Goal: Transaction & Acquisition: Purchase product/service

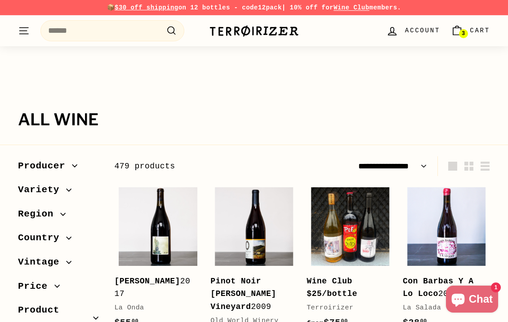
select select "**********"
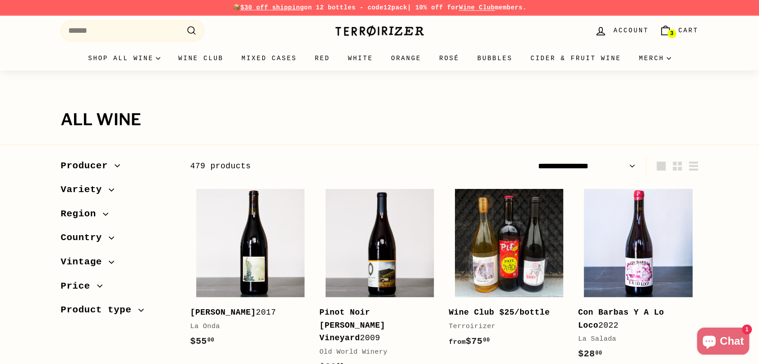
click at [363, 27] on img at bounding box center [380, 31] width 90 height 13
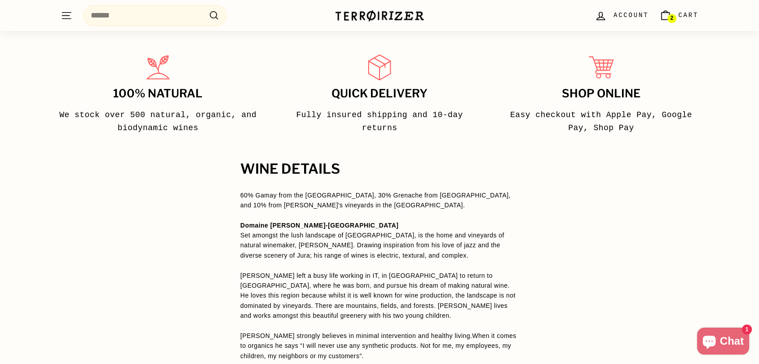
scroll to position [649, 0]
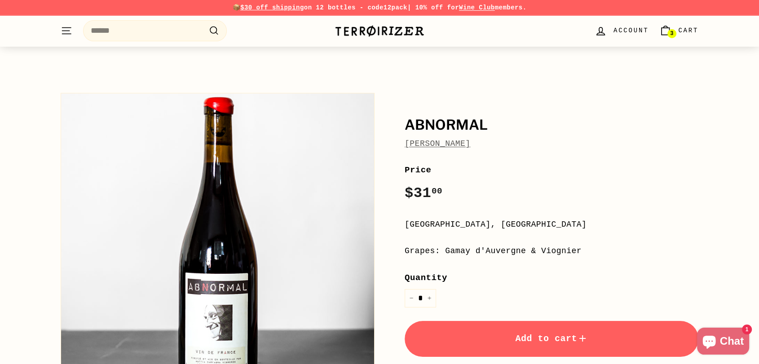
scroll to position [299, 0]
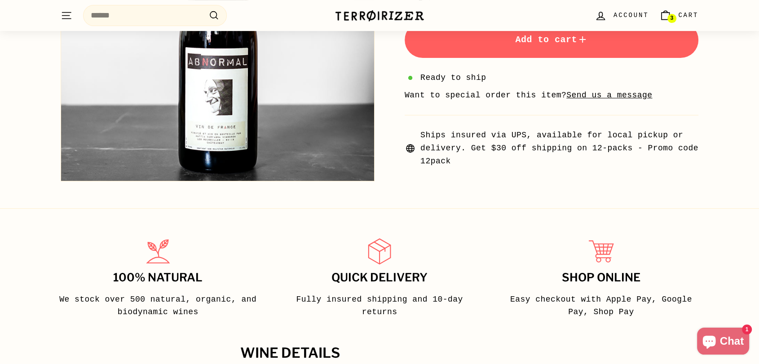
click at [507, 49] on button "Add to cart" at bounding box center [552, 40] width 294 height 36
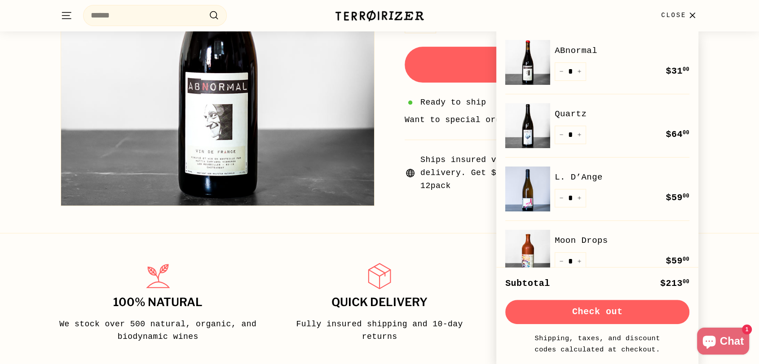
scroll to position [0, 0]
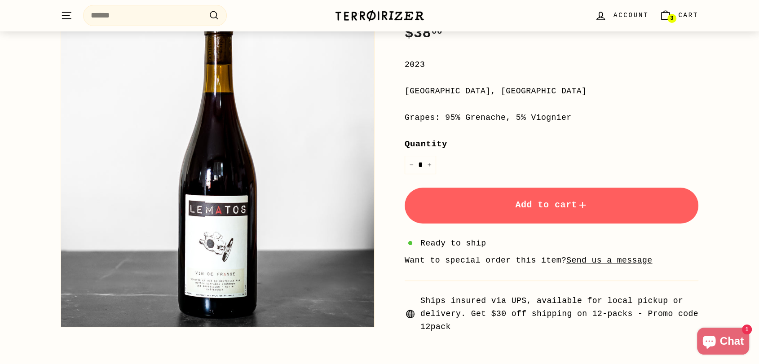
scroll to position [199, 0]
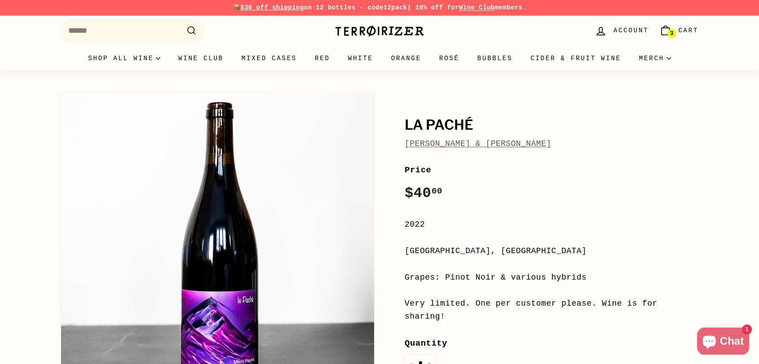
click at [701, 177] on div "La Paché Jean-Yves Péron & Marc Payan La Paché Jean-Yves Péron & Marc Payan Pri…" at bounding box center [380, 318] width 674 height 458
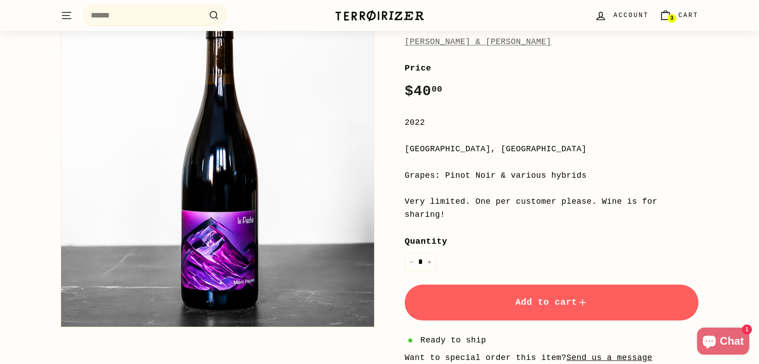
scroll to position [100, 0]
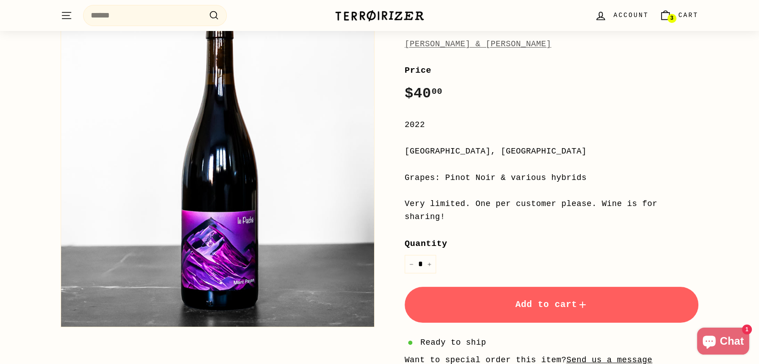
click at [452, 48] on link "Jean-Yves Péron & Marc Payan" at bounding box center [478, 44] width 146 height 9
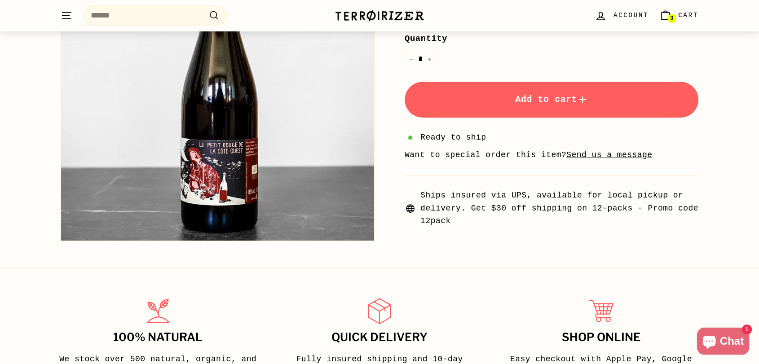
scroll to position [299, 0]
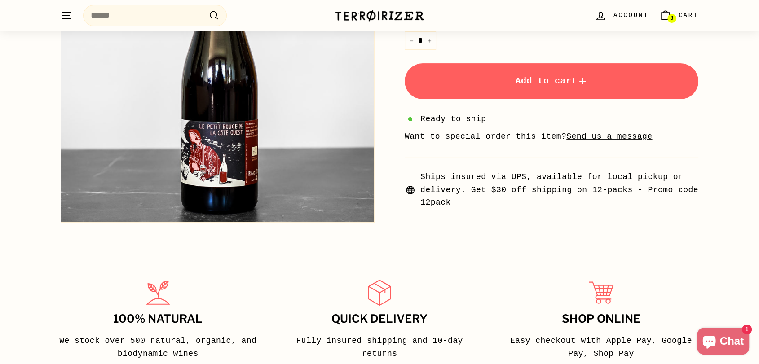
click at [538, 63] on button "Add to cart" at bounding box center [552, 81] width 294 height 36
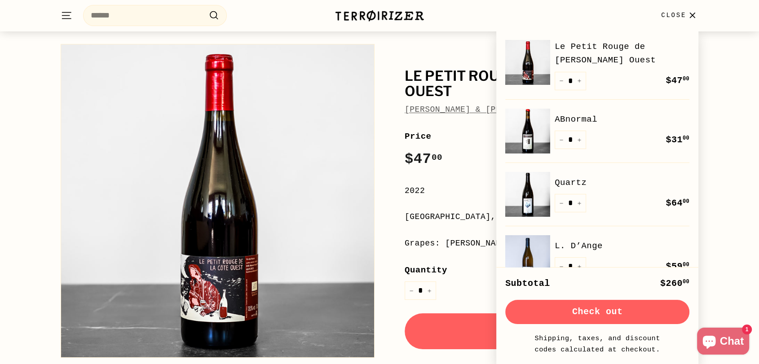
scroll to position [0, 0]
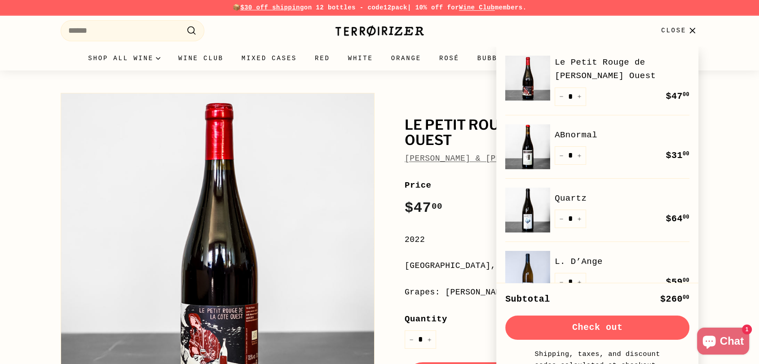
click at [449, 98] on div "Le Petit Rouge de la Cote Ouest Marie & Vincent Tricot Price Regular price $47 …" at bounding box center [542, 299] width 314 height 420
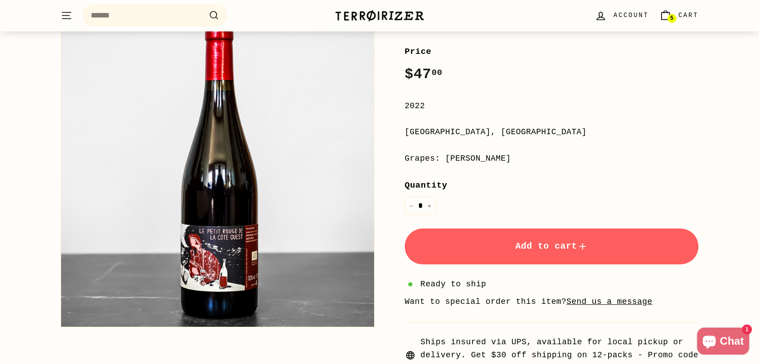
scroll to position [150, 0]
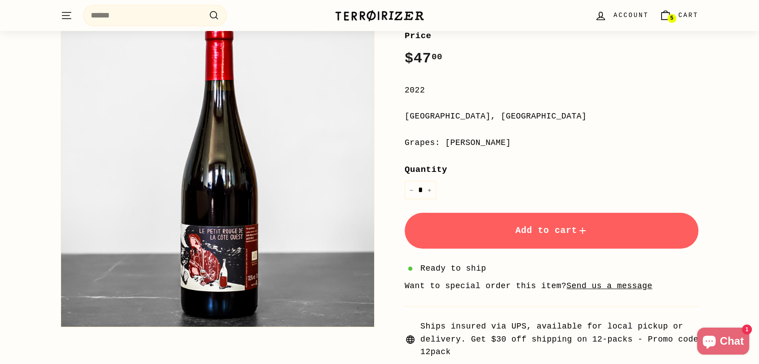
drag, startPoint x: 543, startPoint y: 217, endPoint x: 542, endPoint y: 212, distance: 6.0
click at [543, 226] on span "Add to cart" at bounding box center [551, 231] width 73 height 10
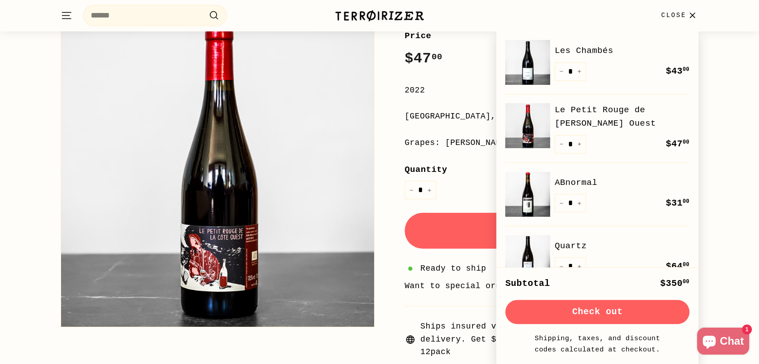
click at [459, 66] on div "**********" at bounding box center [552, 194] width 294 height 330
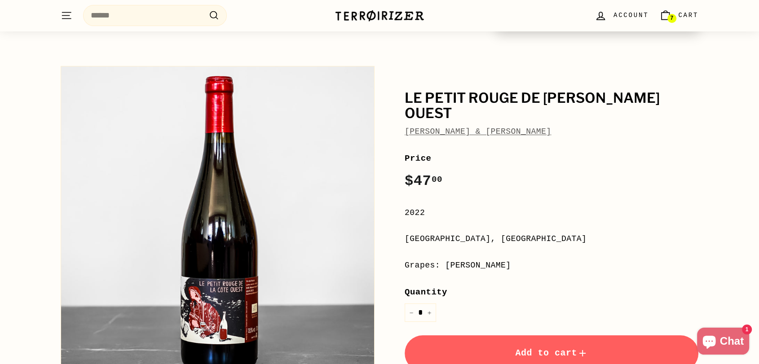
scroll to position [0, 0]
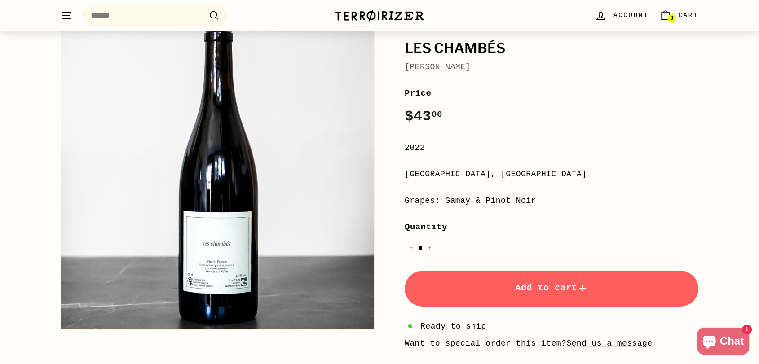
scroll to position [150, 0]
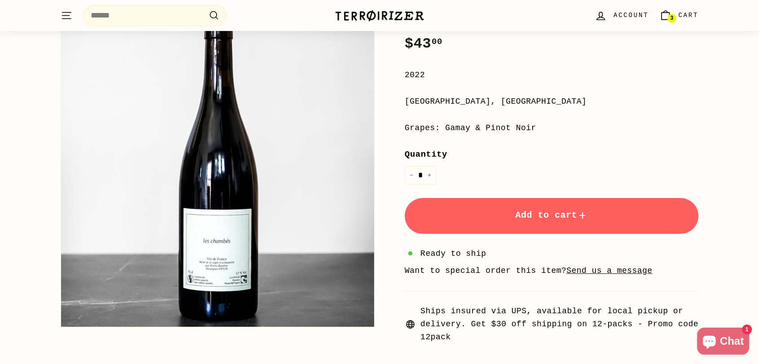
click at [539, 212] on span "Add to cart" at bounding box center [551, 215] width 73 height 10
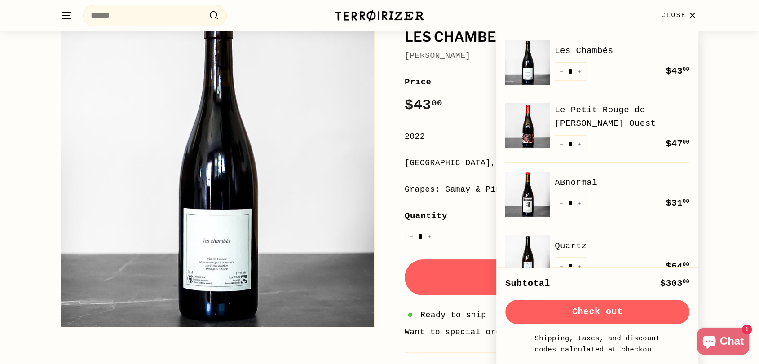
scroll to position [0, 0]
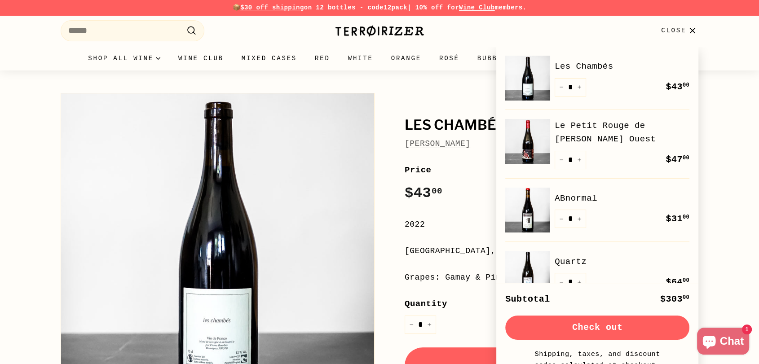
click at [730, 231] on div "Les Chambés Pierre Bourlier Les Chambés Pierre Bourlier Price Regular price $43…" at bounding box center [379, 289] width 759 height 437
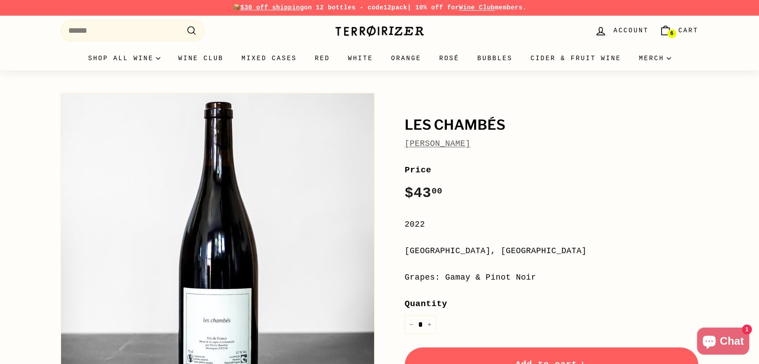
click at [430, 141] on link "[PERSON_NAME]" at bounding box center [438, 143] width 66 height 9
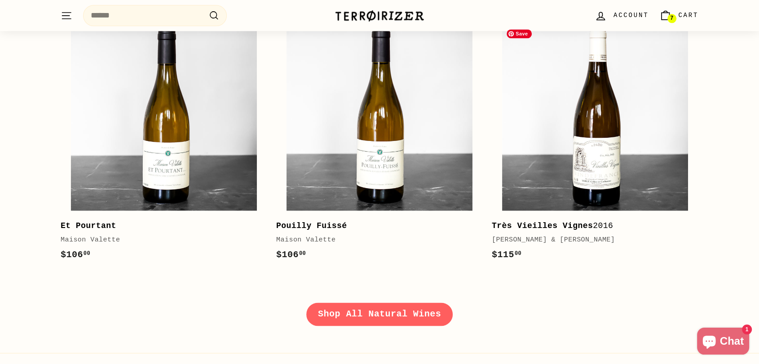
scroll to position [1398, 0]
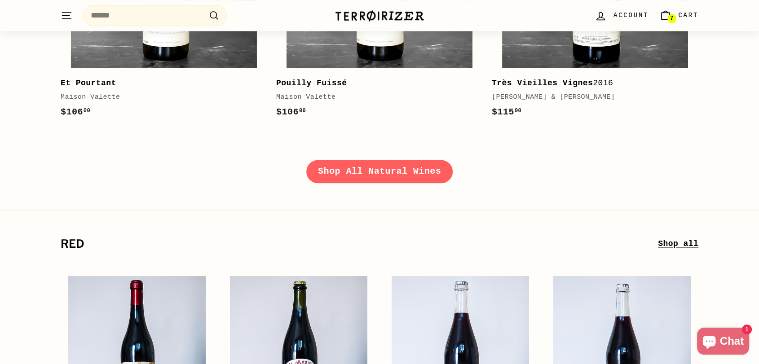
click at [398, 170] on link "Shop All Natural Wines" at bounding box center [379, 171] width 146 height 23
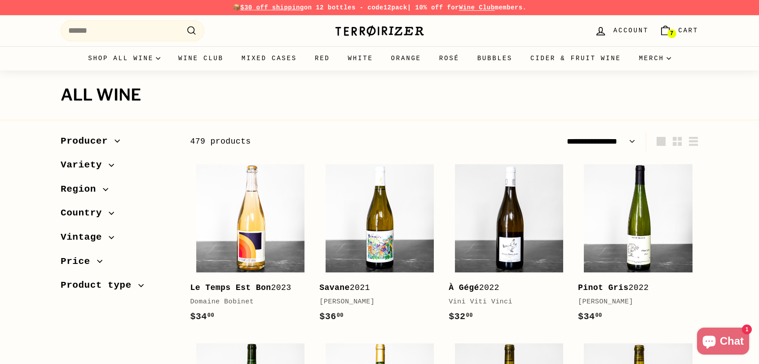
select select "**********"
click at [671, 24] on link "7 Cart" at bounding box center [679, 31] width 50 height 27
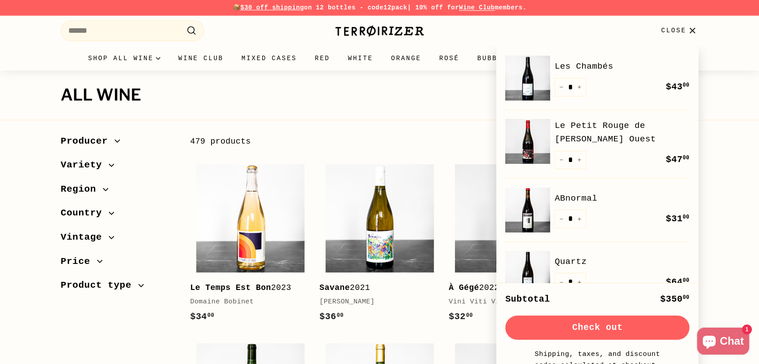
click at [561, 160] on icon "Reduce item quantity by one" at bounding box center [561, 160] width 4 height 4
type input "*"
click at [561, 160] on div "Quantity * − + Remove" at bounding box center [570, 160] width 31 height 18
click at [560, 160] on icon "Reduce item quantity by one" at bounding box center [561, 160] width 4 height 4
type input "*"
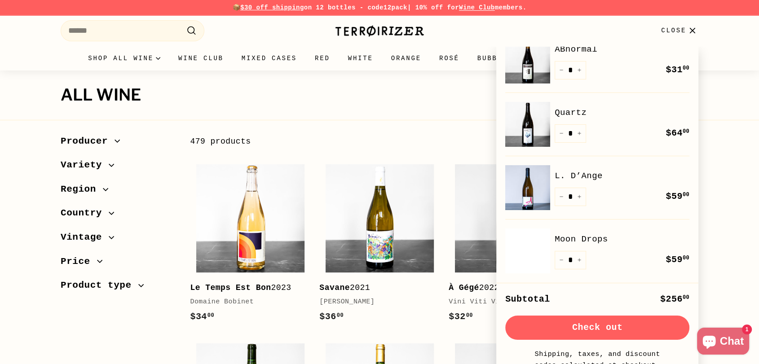
scroll to position [150, 0]
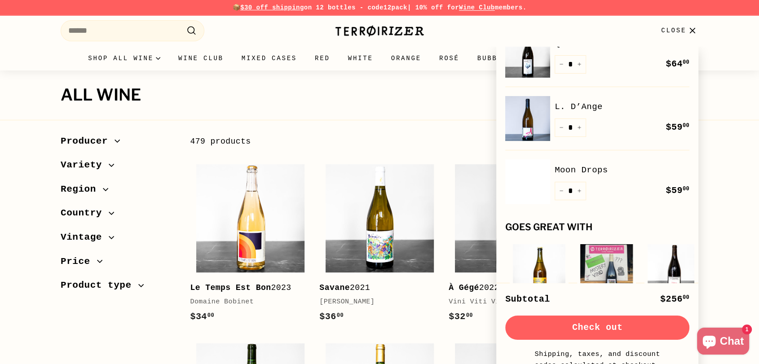
click at [404, 93] on h1 "All wine" at bounding box center [380, 95] width 638 height 18
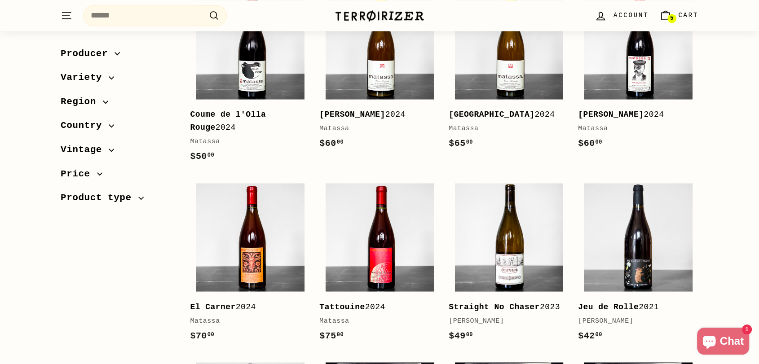
scroll to position [1597, 0]
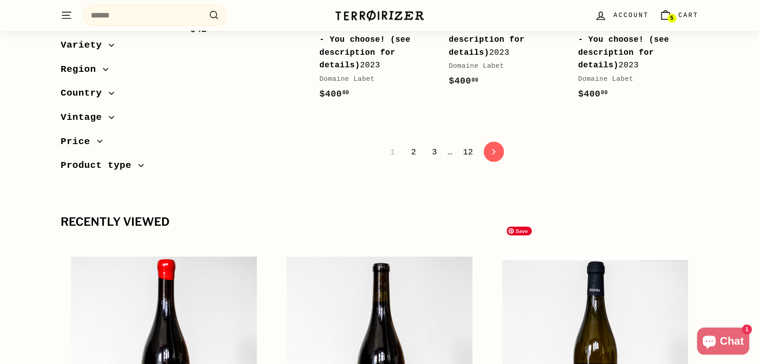
scroll to position [1897, 0]
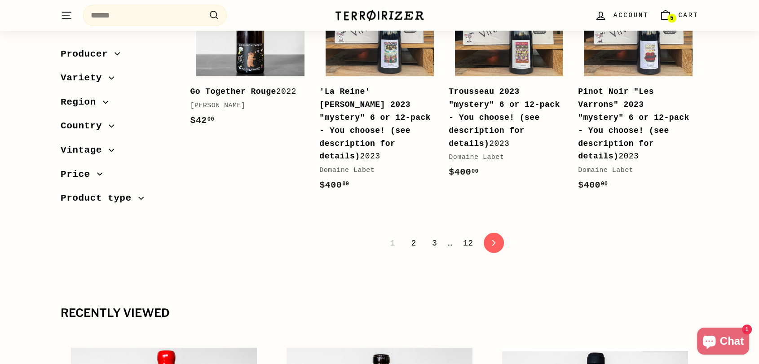
click at [412, 236] on link "2" at bounding box center [414, 243] width 16 height 15
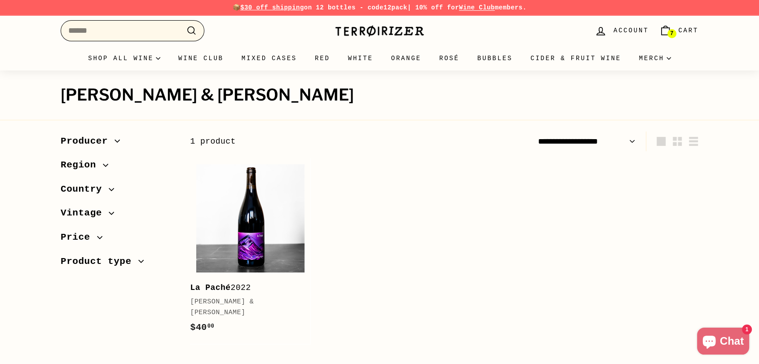
click at [116, 28] on input "Search" at bounding box center [133, 30] width 144 height 21
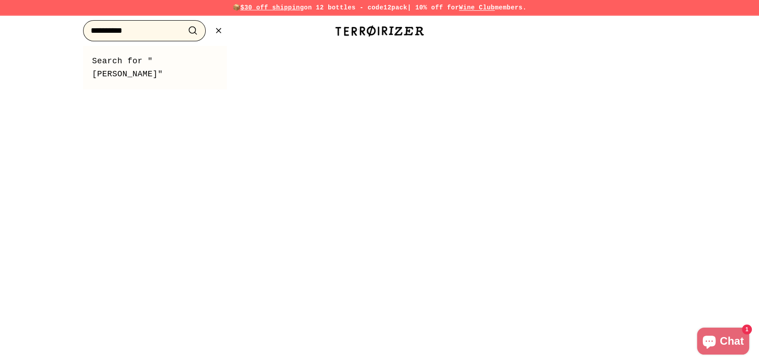
type input "**********"
click at [185, 24] on button ".cls-1{fill:none;stroke:#000;stroke-miterlimit:10;stroke-width:2px} Search" at bounding box center [193, 31] width 17 height 14
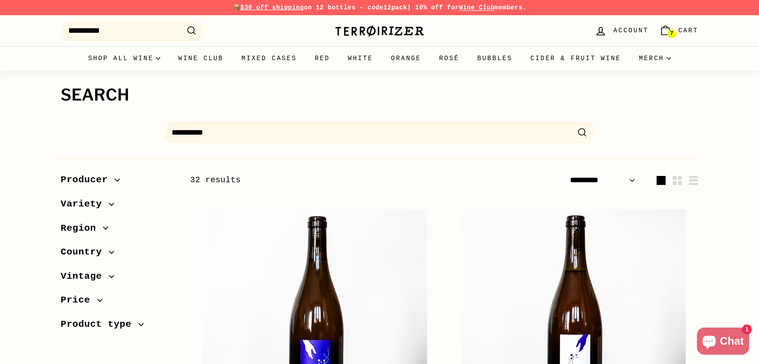
select select "*********"
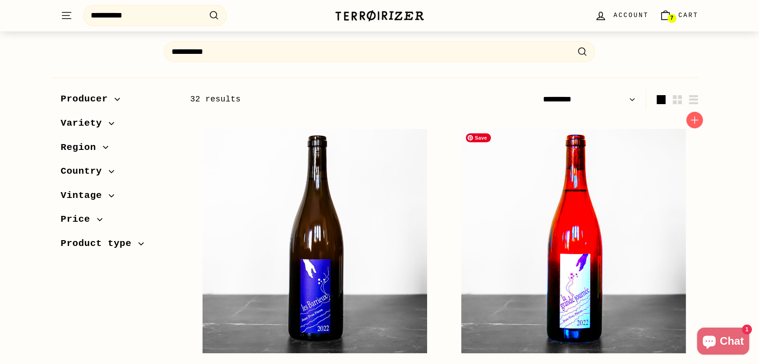
scroll to position [199, 0]
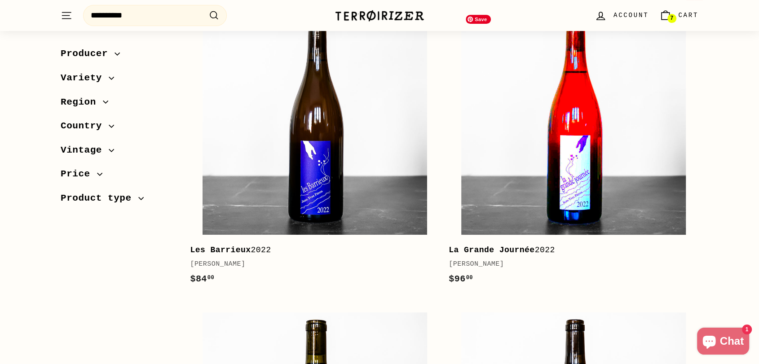
click at [567, 167] on img at bounding box center [573, 122] width 225 height 225
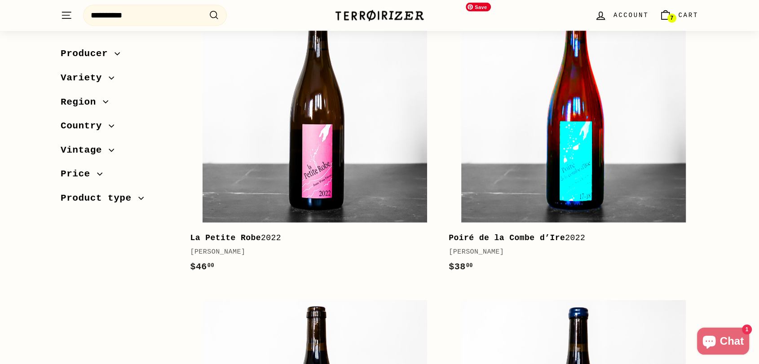
scroll to position [1847, 0]
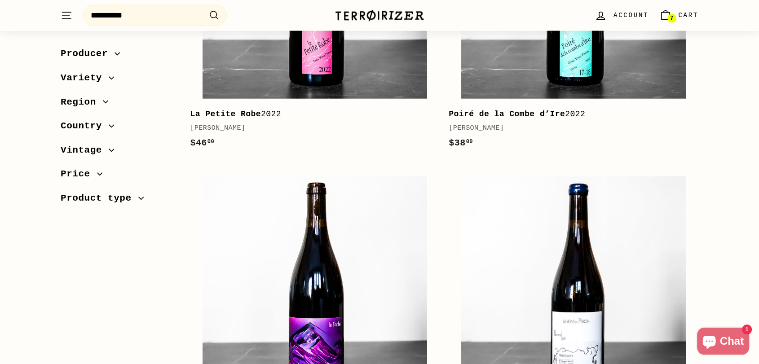
click at [541, 111] on b "Poiré de la Combe d’Ire" at bounding box center [507, 114] width 116 height 9
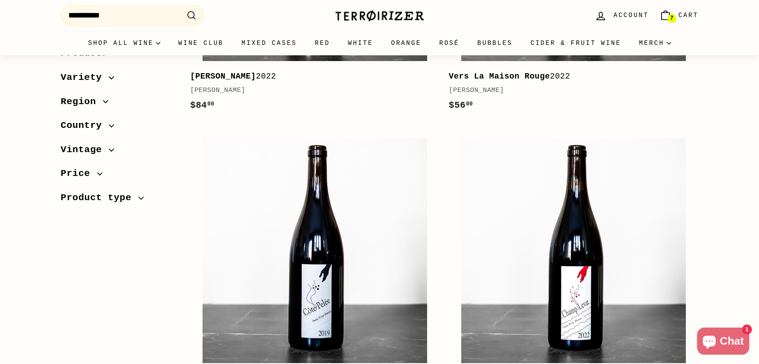
scroll to position [0, 0]
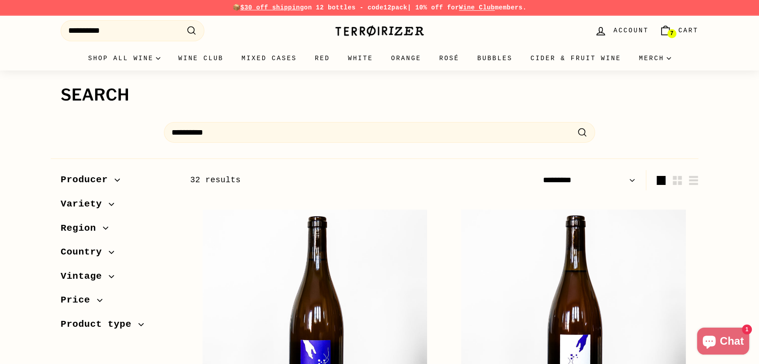
click at [397, 35] on img at bounding box center [380, 31] width 90 height 13
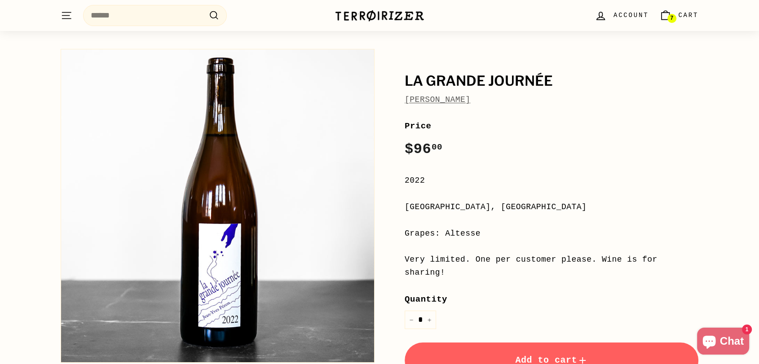
scroll to position [50, 0]
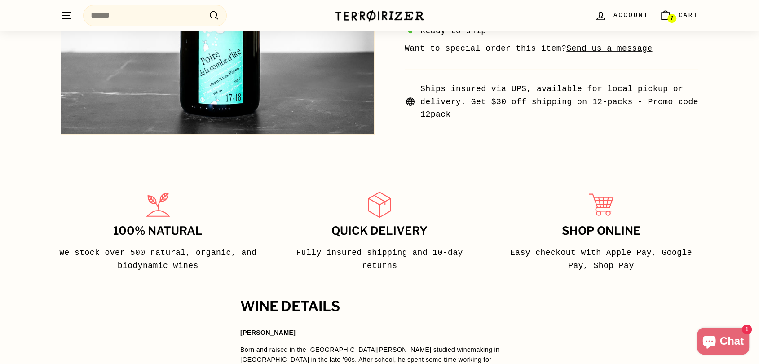
scroll to position [549, 0]
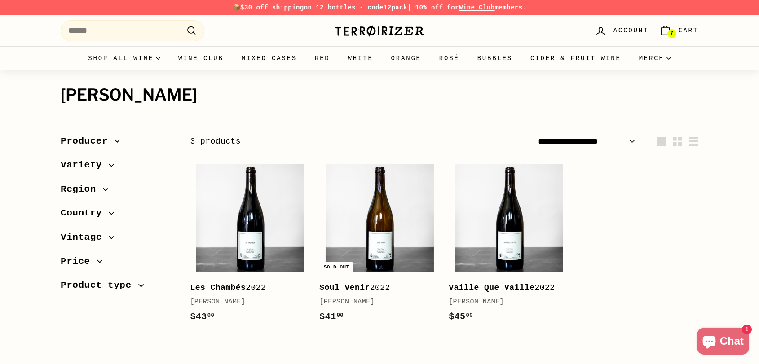
scroll to position [100, 0]
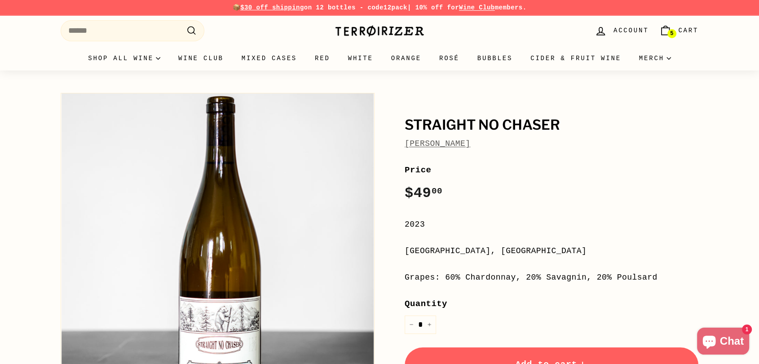
click at [684, 203] on div "Price Regular price $49 00 $49.00 /" at bounding box center [552, 184] width 294 height 41
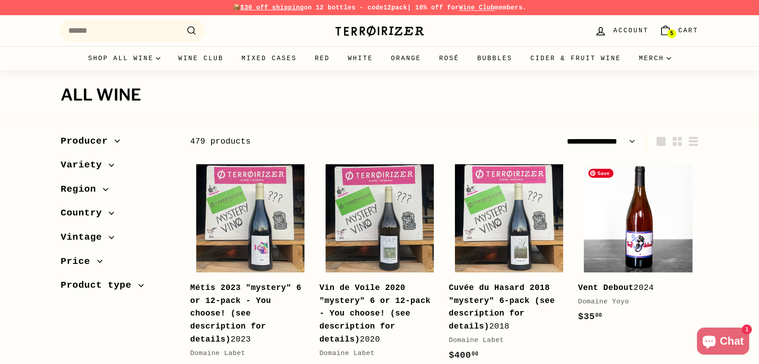
select select "**********"
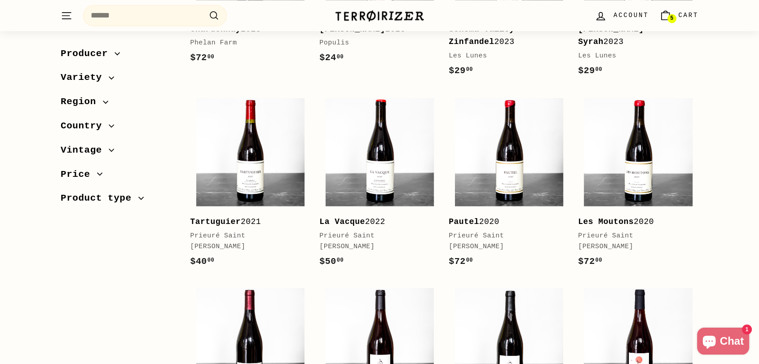
scroll to position [1547, 0]
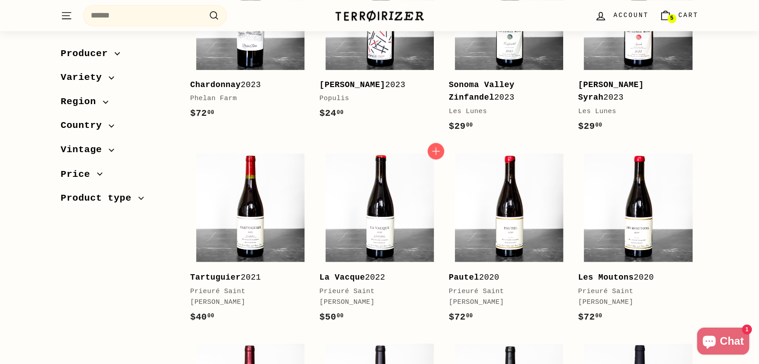
click at [380, 271] on div "La Vacque 2022" at bounding box center [374, 277] width 111 height 13
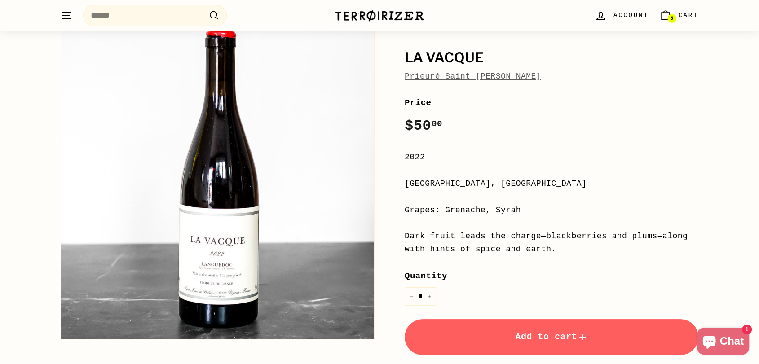
scroll to position [50, 0]
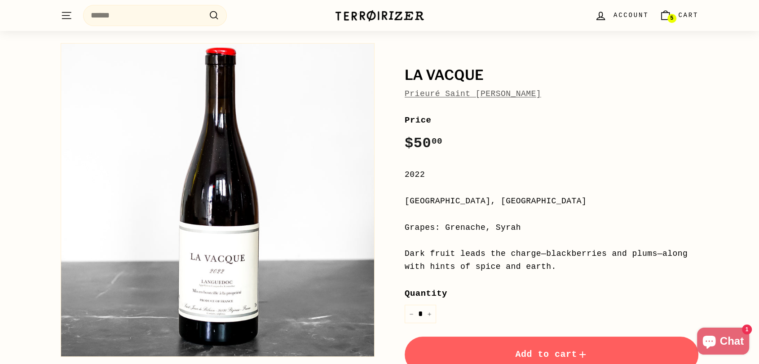
drag, startPoint x: 562, startPoint y: 93, endPoint x: 397, endPoint y: 95, distance: 164.9
click at [397, 95] on div "La Vacque Prieuré Saint [PERSON_NAME] Price Regular price $50 00 $50.00 / 2022 …" at bounding box center [542, 261] width 314 height 444
copy link "Prieuré Saint [PERSON_NAME]"
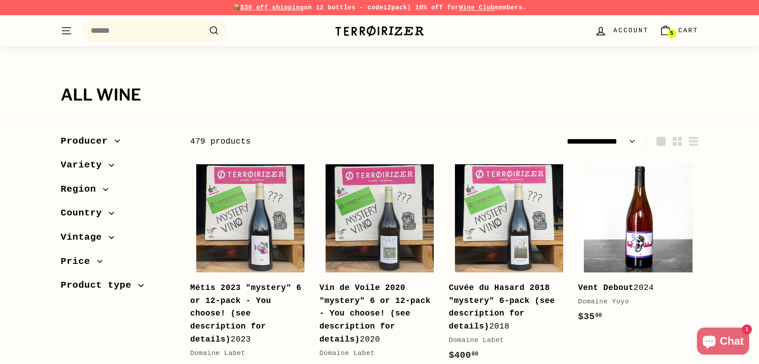
select select "**********"
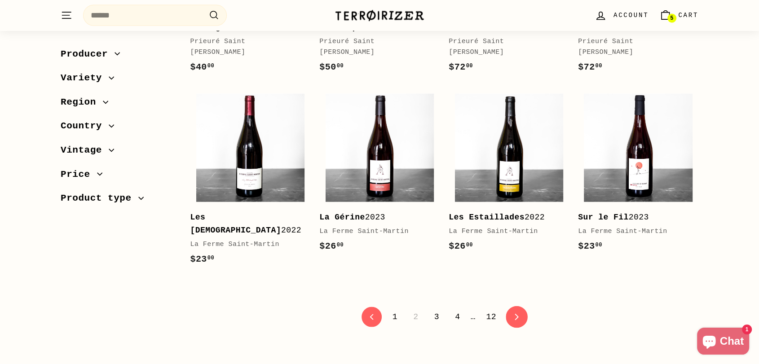
click at [514, 306] on link "icon-chevron Next" at bounding box center [517, 317] width 22 height 22
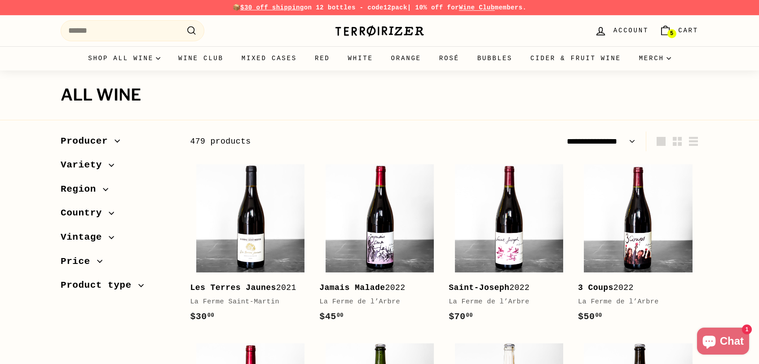
select select "**********"
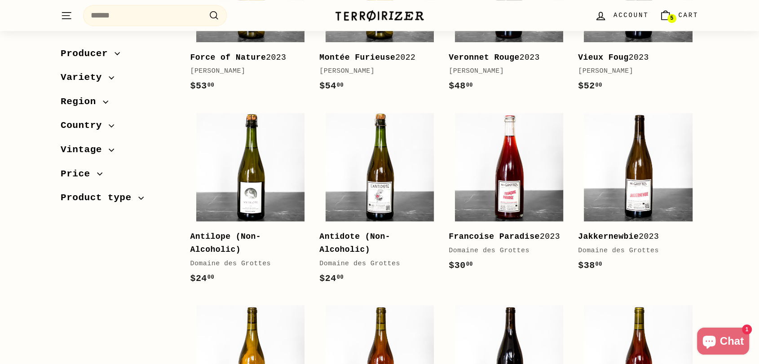
scroll to position [848, 0]
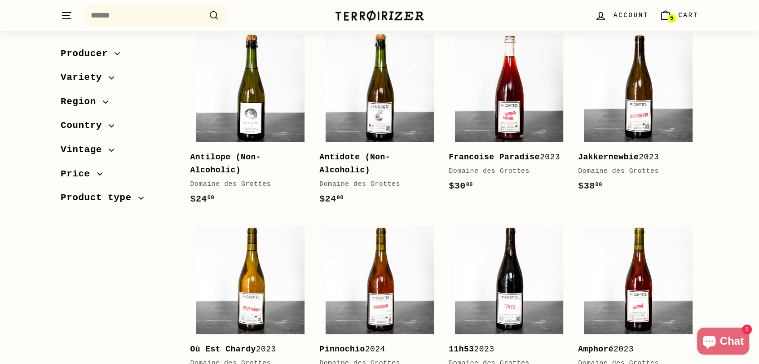
drag, startPoint x: 713, startPoint y: 181, endPoint x: 722, endPoint y: 180, distance: 9.0
click at [714, 181] on div "Sort Featured Best selling Alphabetically, A-Z Alphabetically, Z-A Price, low t…" at bounding box center [380, 248] width 674 height 1931
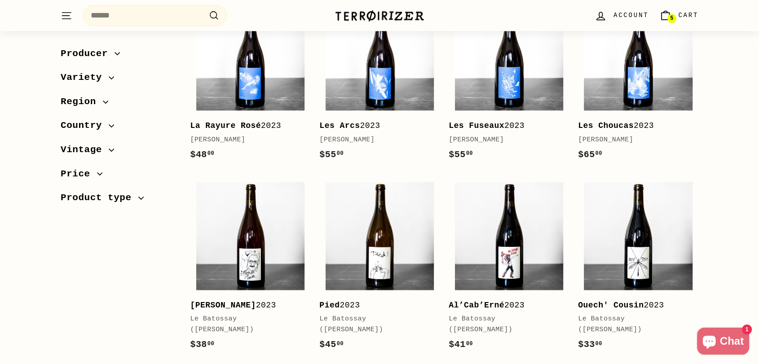
scroll to position [1298, 0]
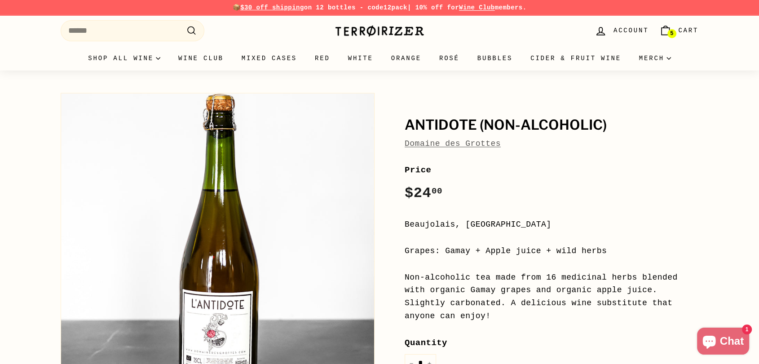
click at [674, 210] on div "Price Regular price $24 00 $24.00 / [GEOGRAPHIC_DATA], [GEOGRAPHIC_DATA] Grapes…" at bounding box center [552, 348] width 294 height 369
click at [718, 204] on div "Antidote (Non-Alcoholic) Domaine des Grottes Antidote (Non-Alcoholic) Domaine d…" at bounding box center [379, 308] width 759 height 475
click at [698, 215] on div "Antidote (Non-Alcoholic) Domaine des Grottes Antidote (Non-Alcoholic) Domaine d…" at bounding box center [380, 317] width 674 height 457
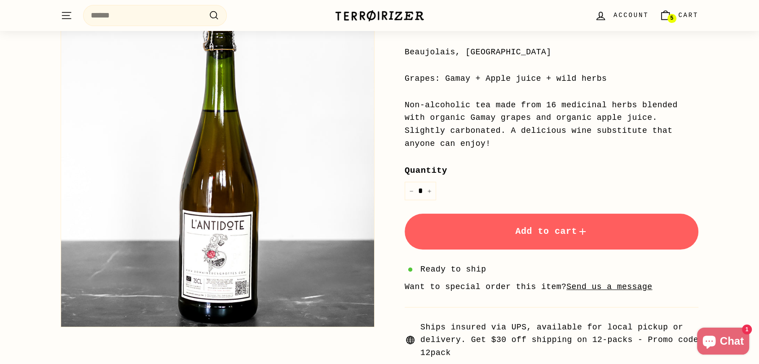
scroll to position [177, 0]
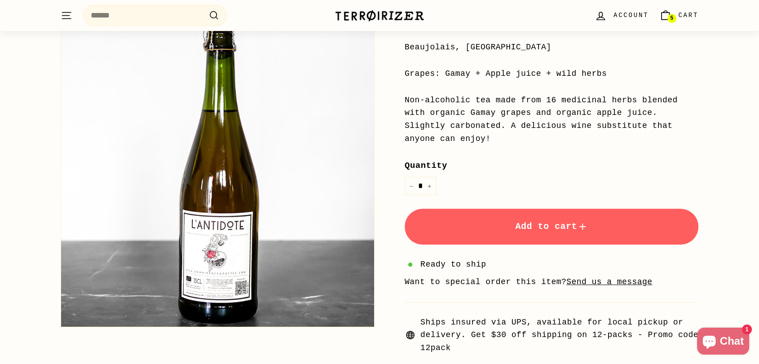
click at [540, 221] on span "Add to cart" at bounding box center [551, 226] width 73 height 10
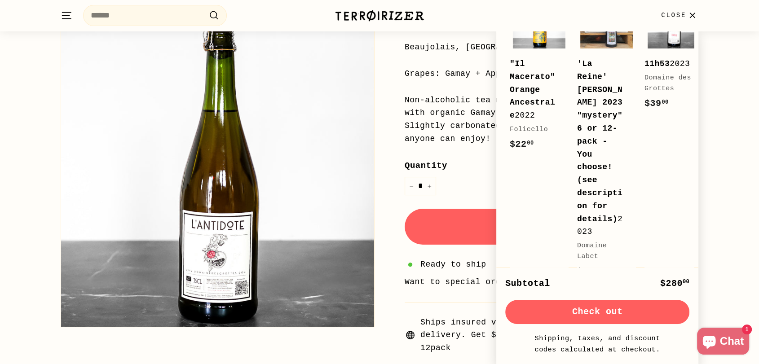
scroll to position [471, 0]
